Goal: Information Seeking & Learning: Learn about a topic

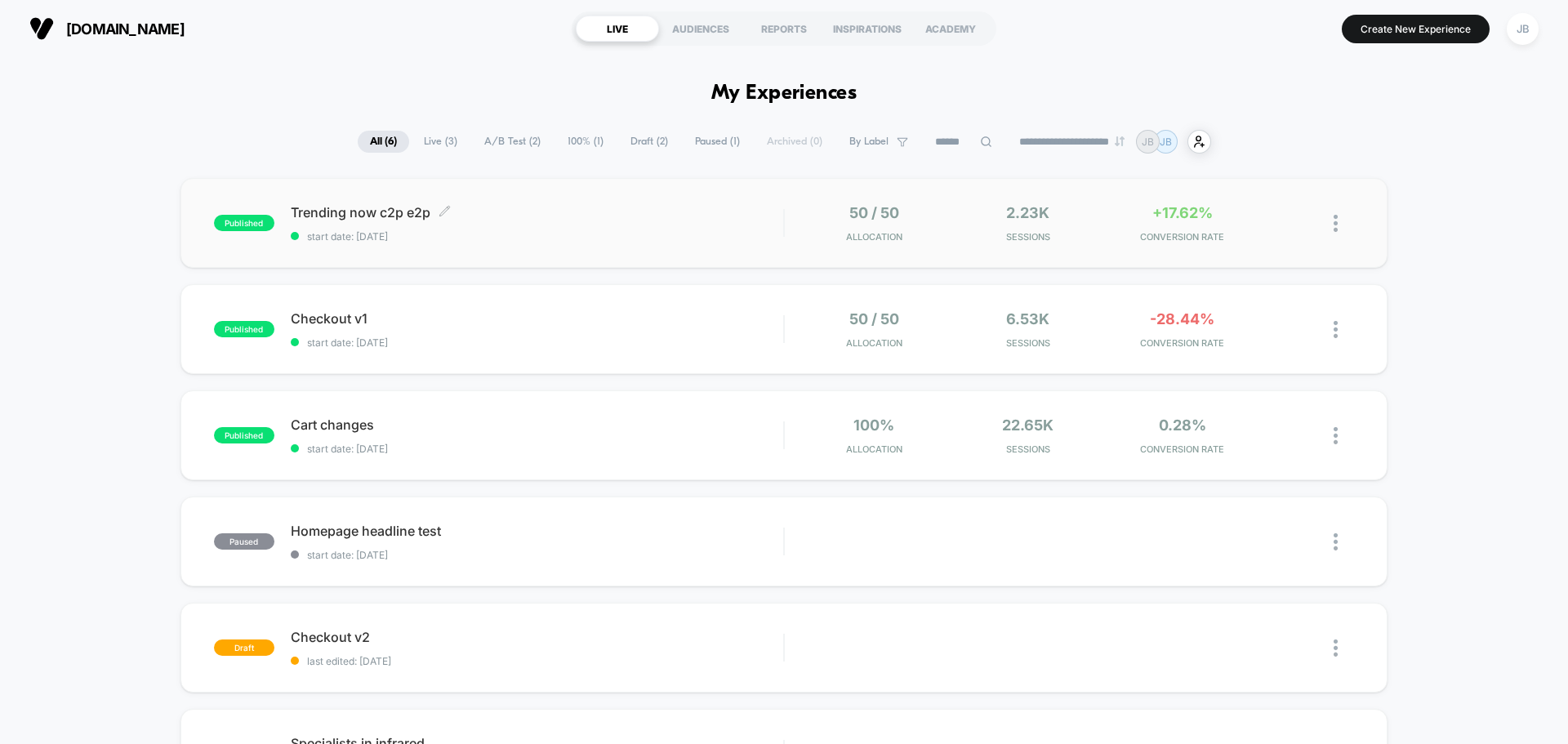
click at [588, 210] on span "Trending now c2p e2p Click to edit experience details" at bounding box center [537, 213] width 493 height 16
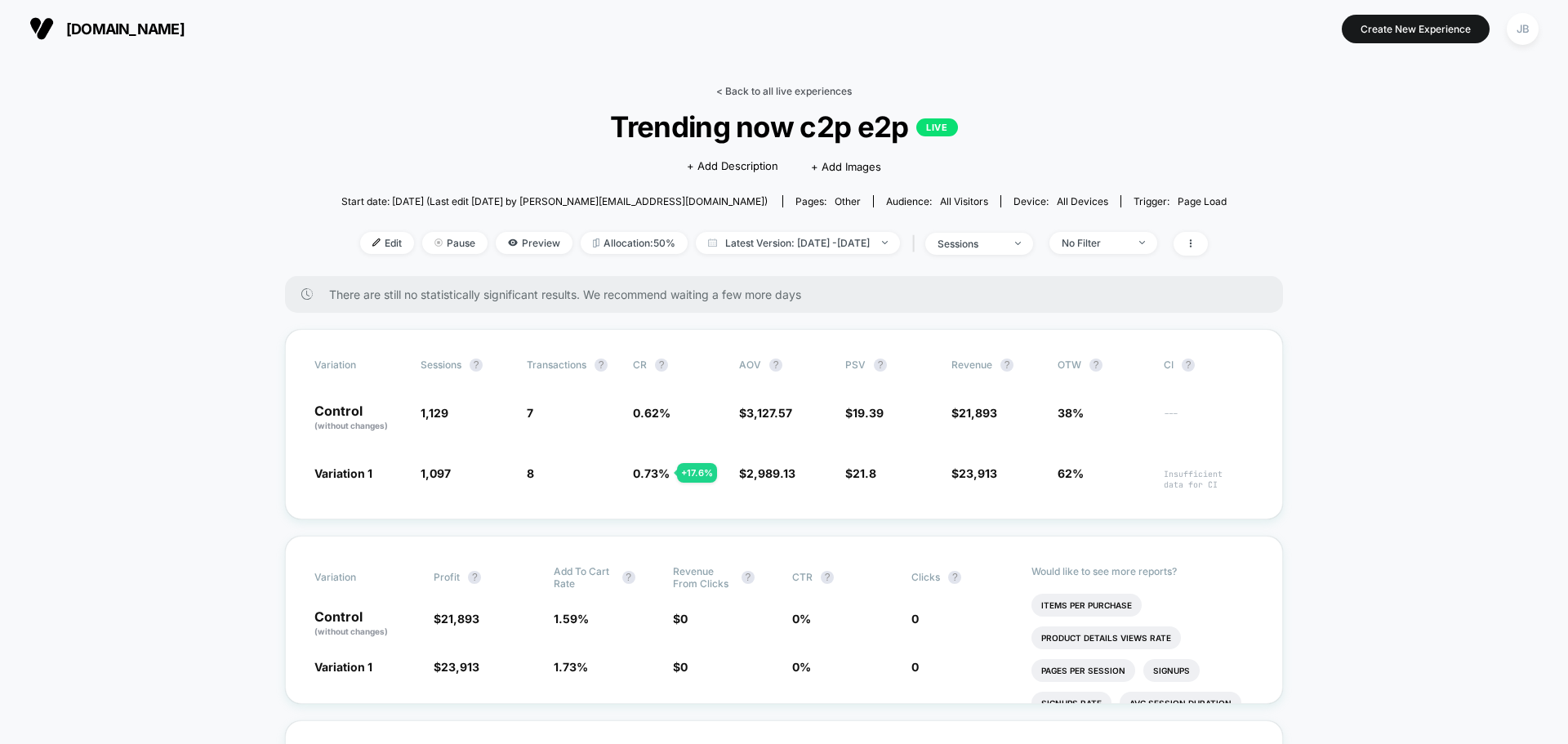
click at [830, 90] on link "< Back to all live experiences" at bounding box center [784, 91] width 135 height 12
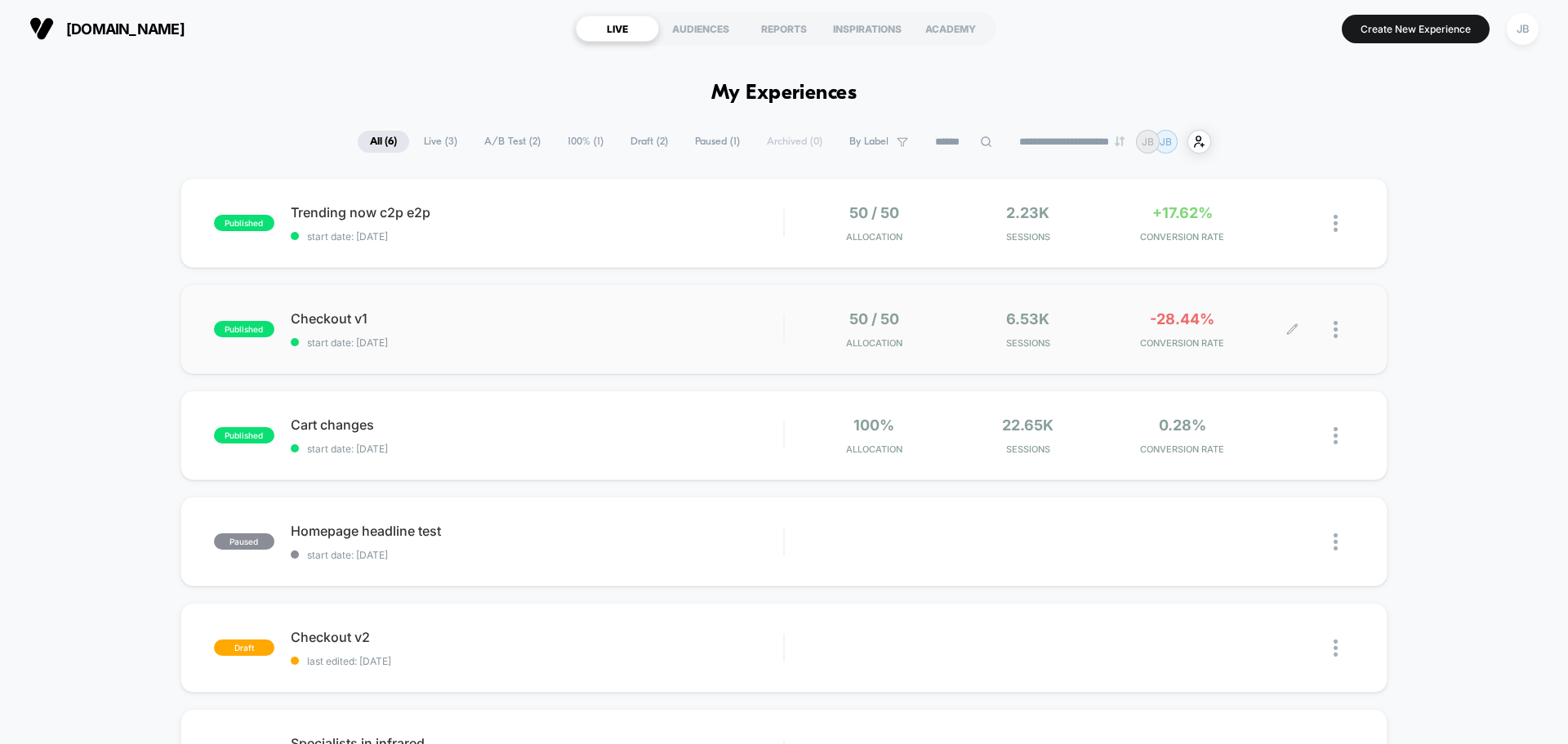
click at [1178, 343] on span "CONVERSION RATE" at bounding box center [1182, 344] width 146 height 12
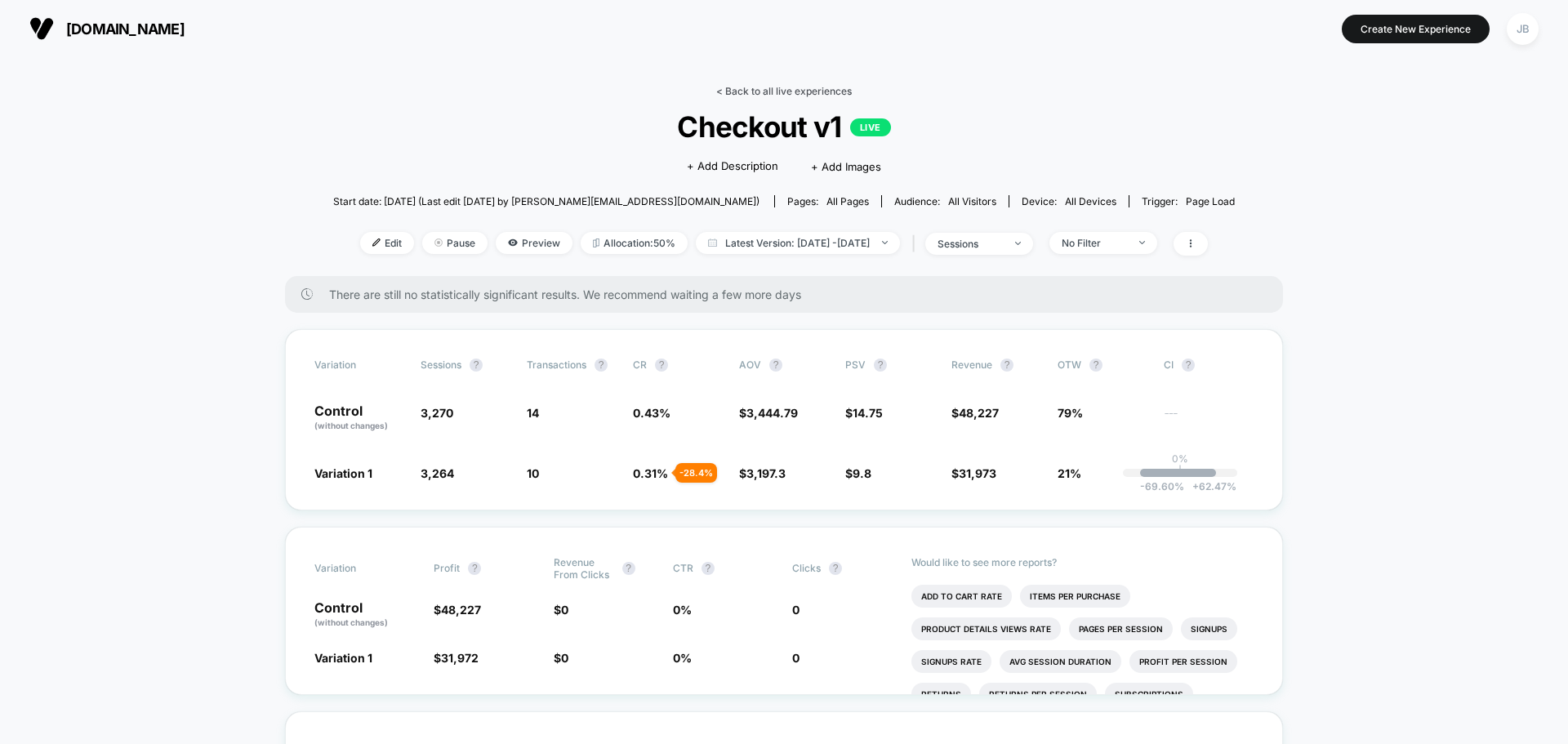
click at [732, 89] on link "< Back to all live experiences" at bounding box center [784, 91] width 135 height 12
